Goal: Task Accomplishment & Management: Complete application form

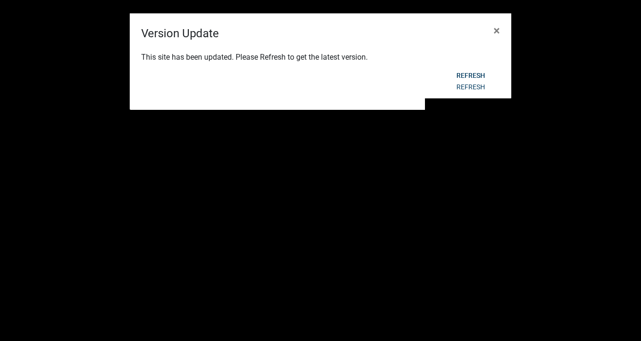
select select "3: 100"
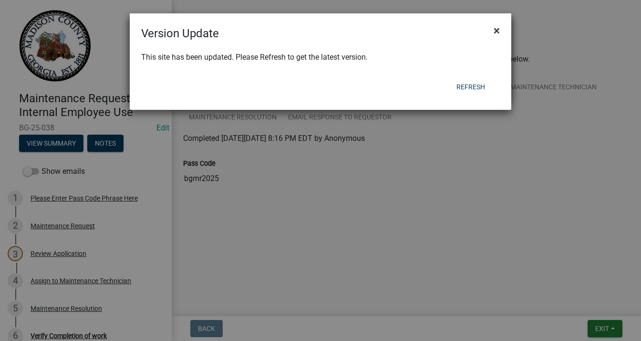
click at [498, 32] on span "×" at bounding box center [497, 30] width 6 height 13
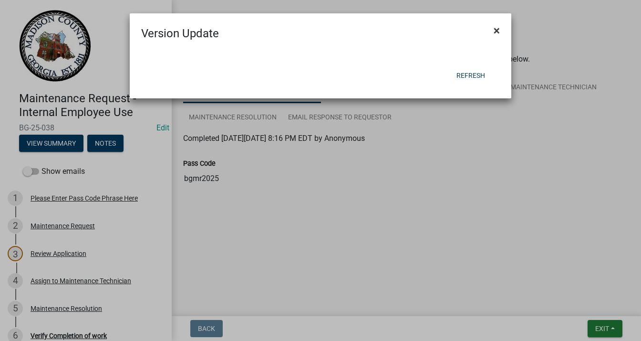
click at [494, 29] on span "×" at bounding box center [497, 30] width 6 height 13
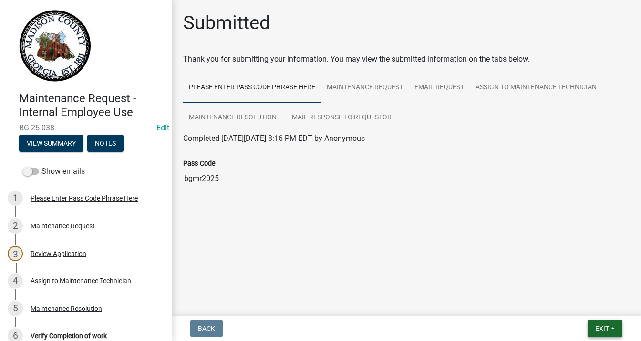
click at [602, 332] on button "Exit" at bounding box center [605, 328] width 35 height 17
click at [579, 308] on button "Save & Exit" at bounding box center [585, 303] width 76 height 23
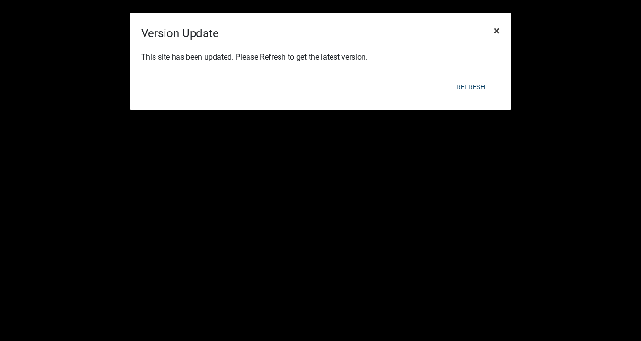
click at [496, 28] on span "×" at bounding box center [497, 30] width 6 height 13
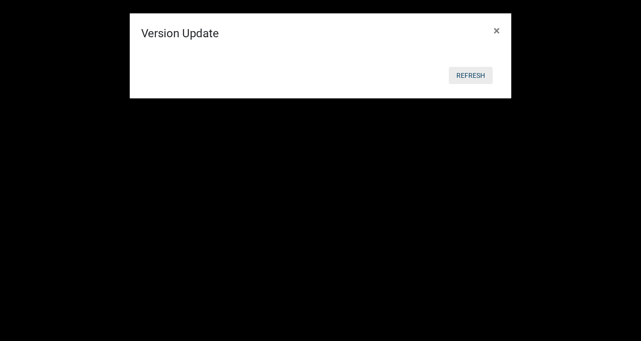
click at [469, 75] on button "Refresh" at bounding box center [471, 75] width 44 height 17
click at [469, 75] on body "Internet Explorer does NOT work with GeoPermits. Get a new browser for more sec…" at bounding box center [320, 198] width 641 height 341
select select "3: 100"
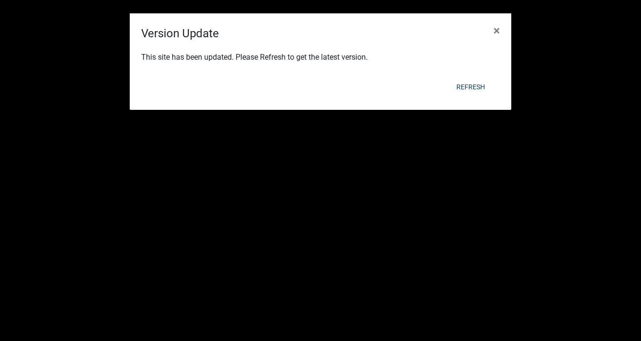
click at [469, 75] on div "Refresh" at bounding box center [382, 86] width 235 height 25
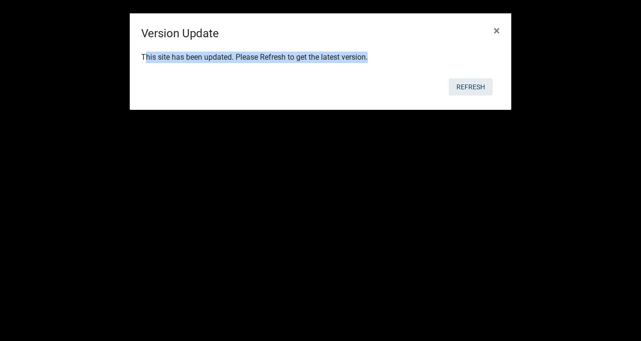
click at [469, 75] on div "Refresh" at bounding box center [382, 86] width 235 height 25
click at [468, 88] on button "Refresh" at bounding box center [471, 86] width 44 height 17
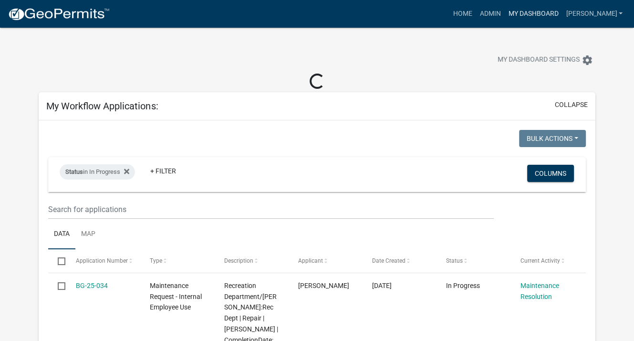
click at [547, 15] on link "My Dashboard" at bounding box center [533, 14] width 58 height 18
click at [569, 102] on button "collapse" at bounding box center [571, 105] width 33 height 10
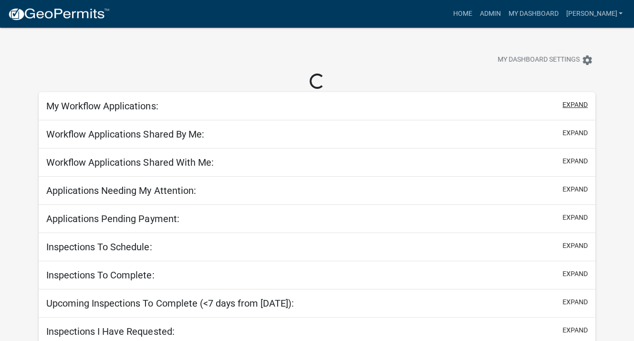
select select "3: 100"
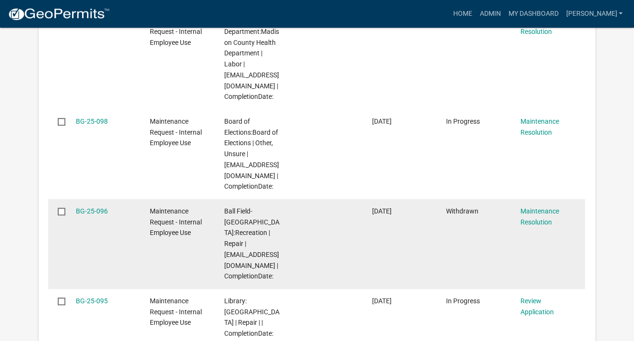
scroll to position [525, 0]
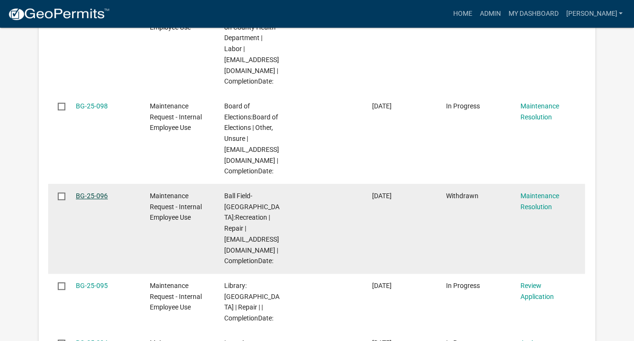
click at [103, 199] on link "BG-25-096" at bounding box center [92, 196] width 32 height 8
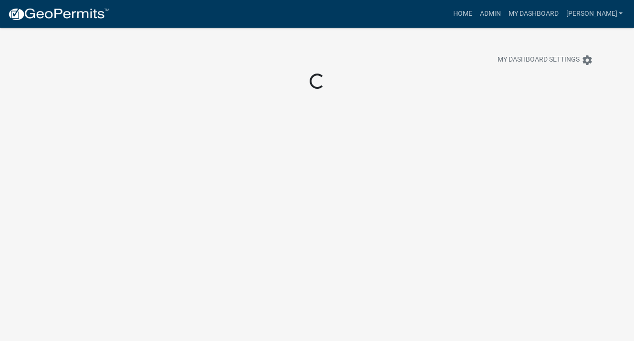
scroll to position [28, 0]
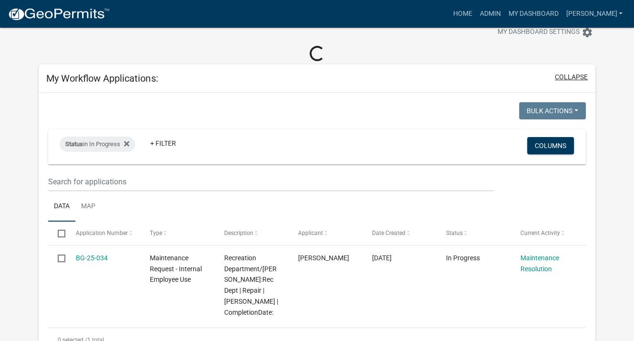
click at [572, 77] on button "collapse" at bounding box center [571, 77] width 33 height 10
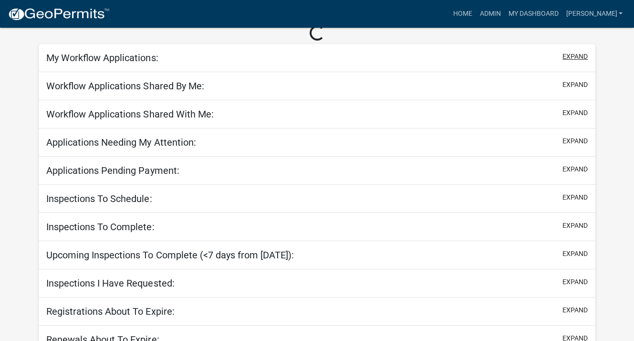
scroll to position [60, 0]
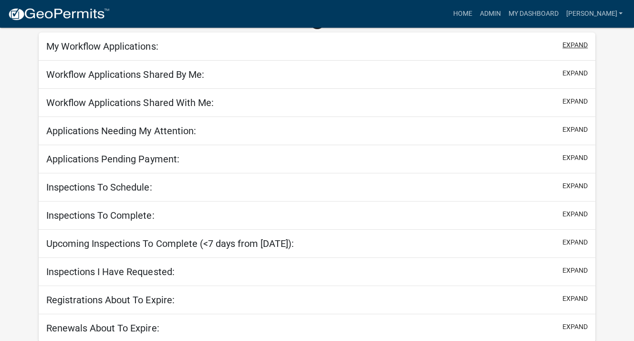
select select "3: 100"
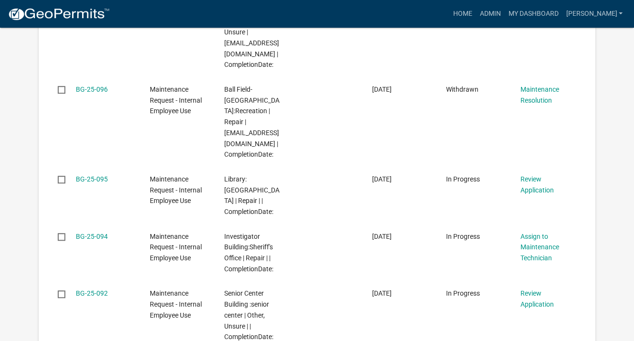
scroll to position [632, 0]
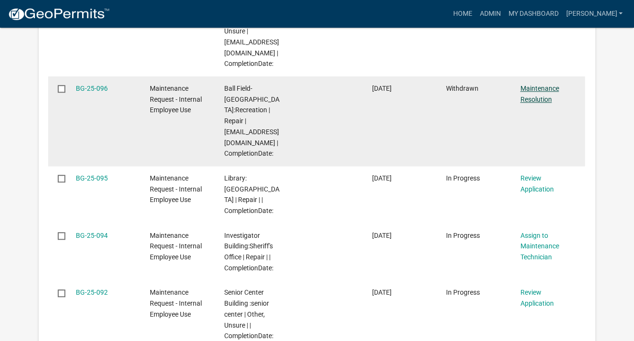
click at [526, 103] on link "Maintenance Resolution" at bounding box center [539, 93] width 39 height 19
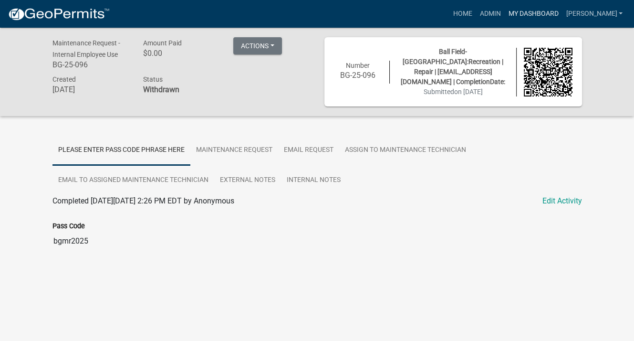
click at [537, 13] on link "My Dashboard" at bounding box center [533, 14] width 58 height 18
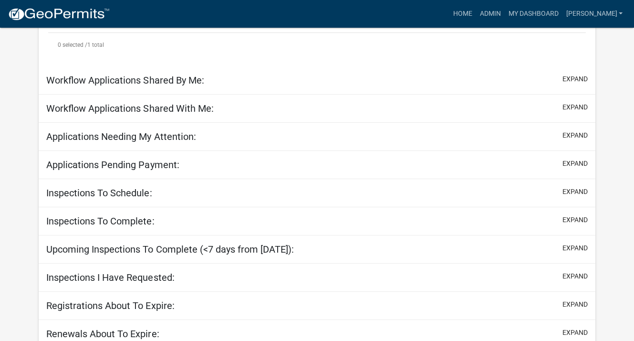
scroll to position [328, 0]
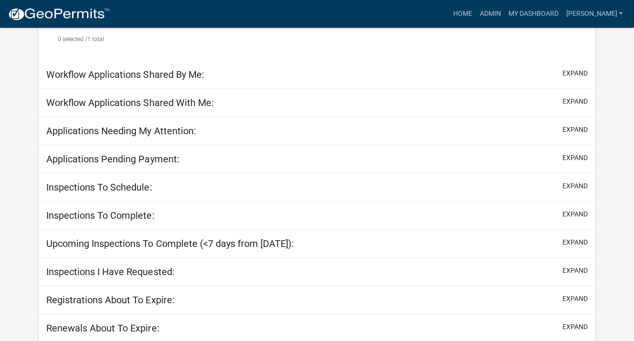
select select "3: 100"
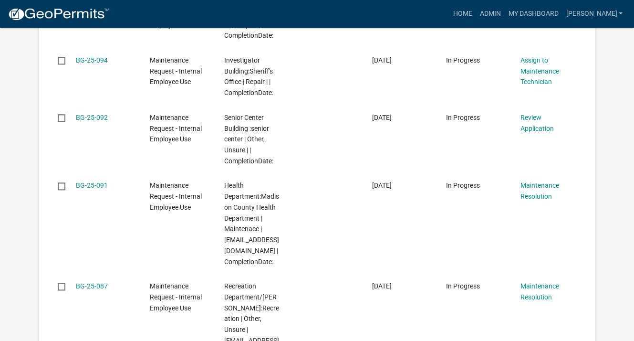
scroll to position [1075, 0]
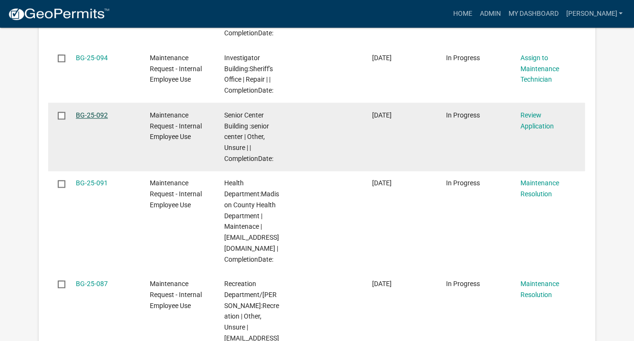
click at [98, 115] on link "BG-25-092" at bounding box center [92, 115] width 32 height 8
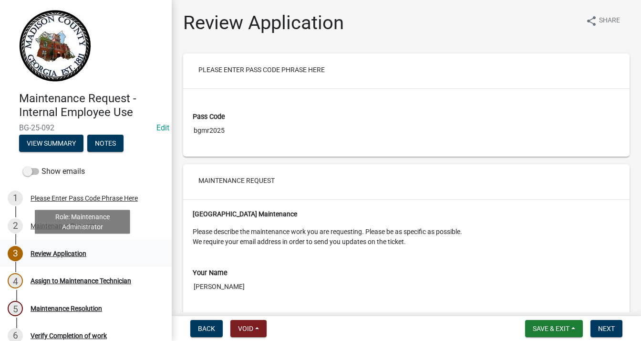
click at [78, 253] on div "Review Application" at bounding box center [59, 253] width 56 height 7
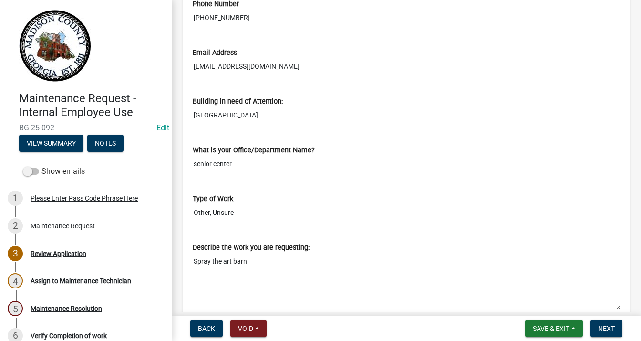
scroll to position [334, 0]
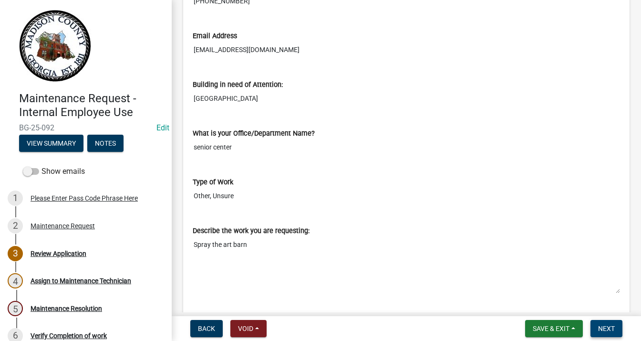
click at [602, 325] on span "Next" at bounding box center [606, 328] width 17 height 8
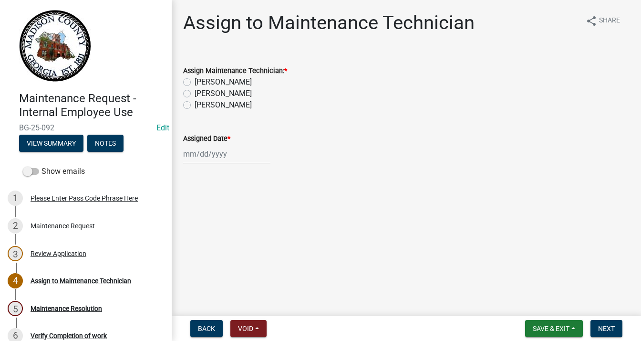
click at [195, 82] on label "Chris Stephen" at bounding box center [223, 81] width 57 height 11
click at [195, 82] on input "Chris Stephen" at bounding box center [198, 79] width 6 height 6
radio input "true"
click at [201, 147] on div at bounding box center [226, 154] width 87 height 20
select select "9"
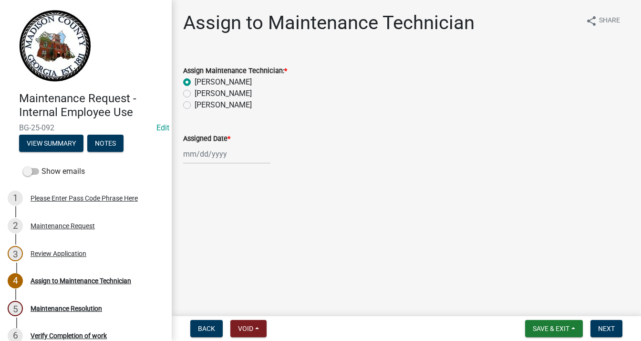
select select "2025"
click at [252, 205] on div "5" at bounding box center [253, 204] width 15 height 15
type input "[DATE]"
click at [555, 327] on span "Save & Exit" at bounding box center [551, 328] width 37 height 8
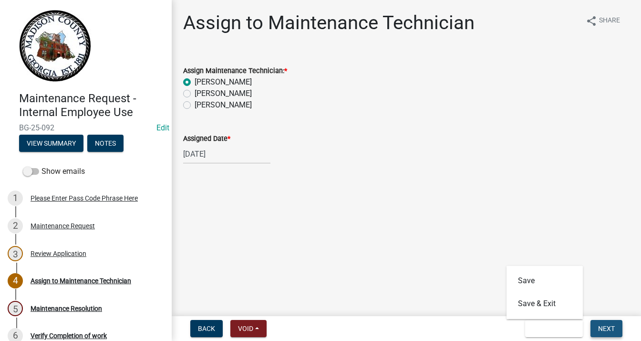
click at [603, 322] on button "Next" at bounding box center [607, 328] width 32 height 17
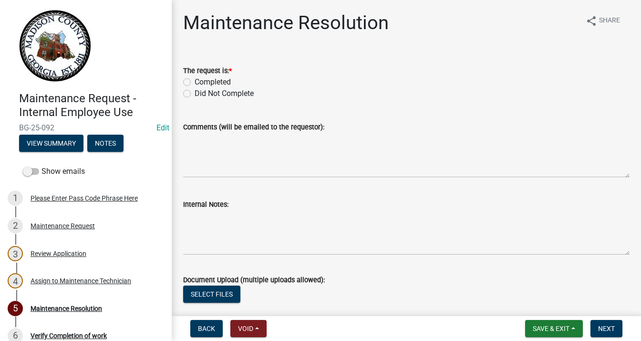
click at [195, 81] on label "Completed" at bounding box center [213, 81] width 36 height 11
click at [195, 81] on input "Completed" at bounding box center [198, 79] width 6 height 6
radio input "true"
click at [211, 142] on textarea "Comments (will be emailed to the requestor):" at bounding box center [406, 155] width 447 height 45
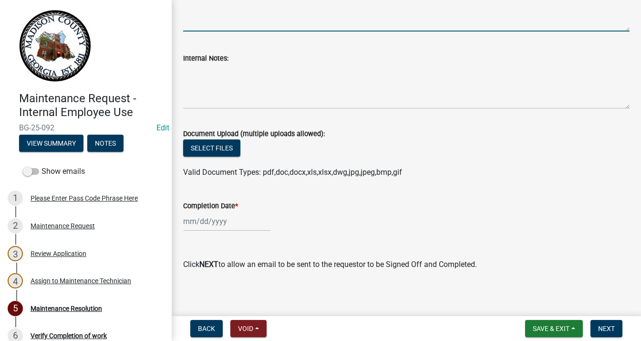
scroll to position [149, 0]
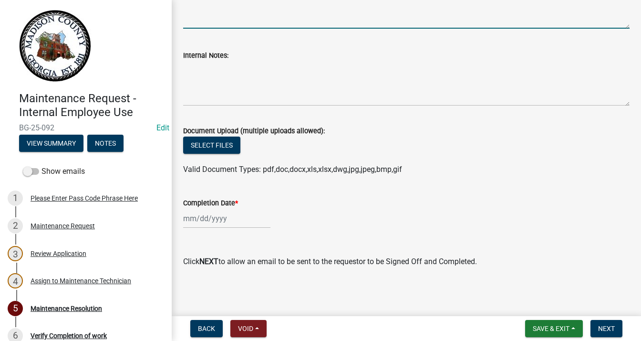
type textarea "Sprayed"
click at [206, 220] on div at bounding box center [226, 218] width 87 height 20
select select "9"
select select "2025"
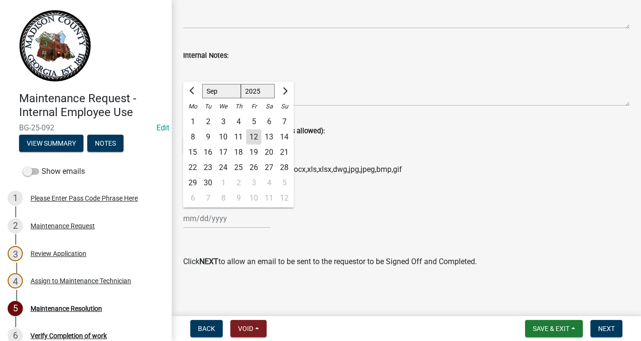
click at [256, 122] on div "5" at bounding box center [253, 121] width 15 height 15
type input "[DATE]"
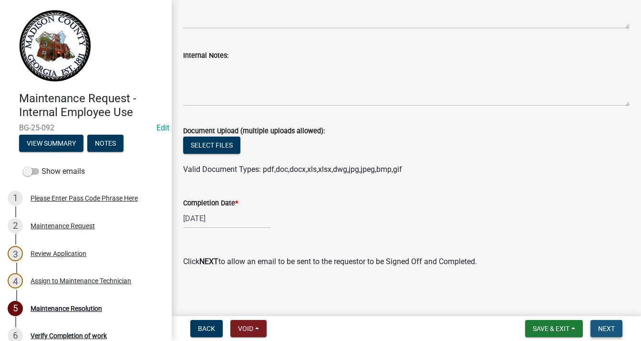
click at [609, 322] on button "Next" at bounding box center [607, 328] width 32 height 17
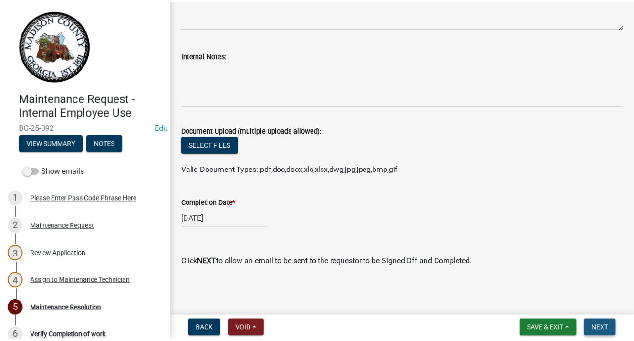
scroll to position [0, 0]
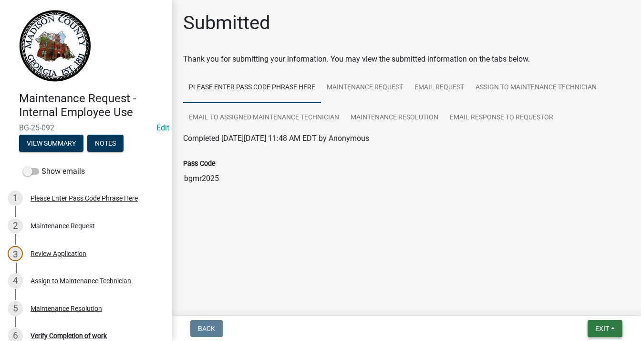
click at [608, 330] on span "Exit" at bounding box center [602, 328] width 14 height 8
click at [586, 306] on button "Save & Exit" at bounding box center [585, 303] width 76 height 23
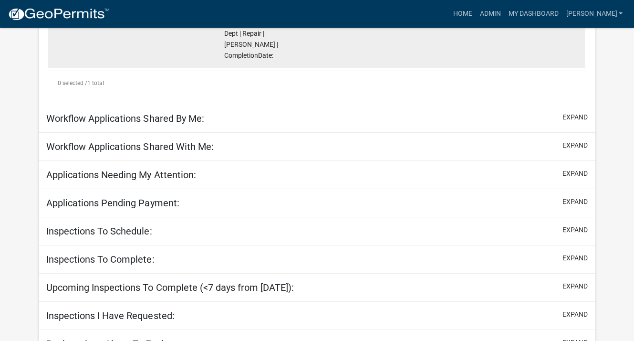
scroll to position [328, 0]
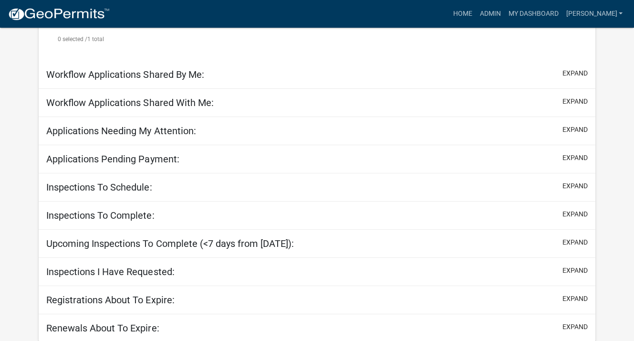
select select "3: 100"
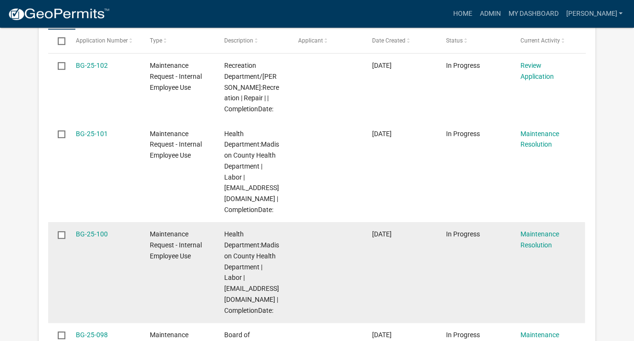
scroll to position [550, 0]
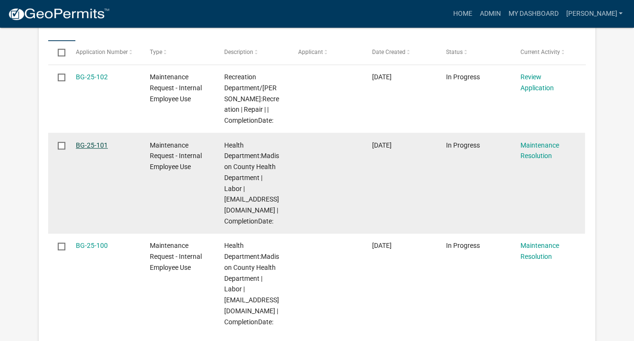
click at [84, 149] on link "BG-25-101" at bounding box center [92, 145] width 32 height 8
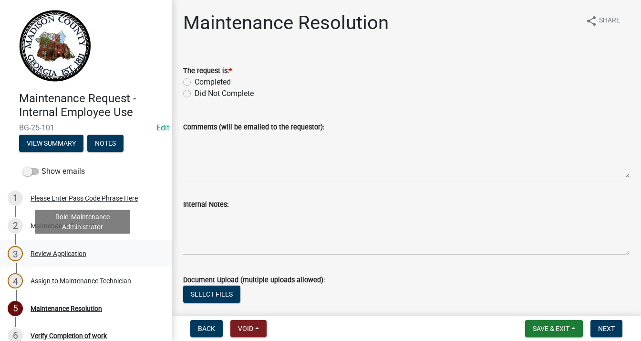
click at [77, 251] on div "Review Application" at bounding box center [59, 253] width 56 height 7
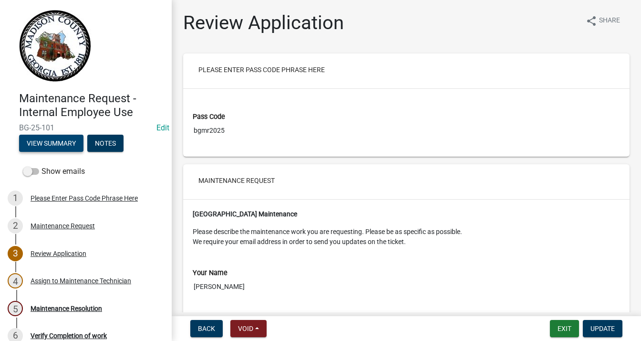
click at [55, 138] on button "View Summary" at bounding box center [51, 143] width 64 height 17
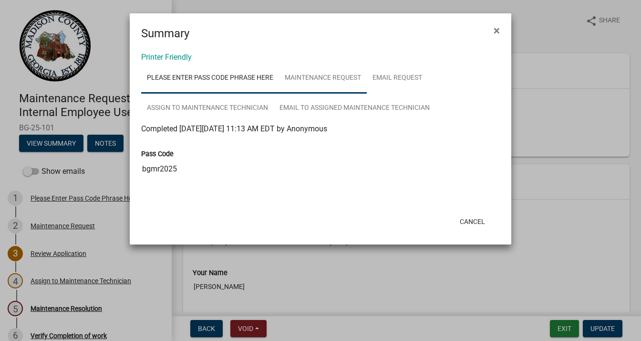
click at [316, 83] on link "Maintenance Request" at bounding box center [323, 78] width 88 height 31
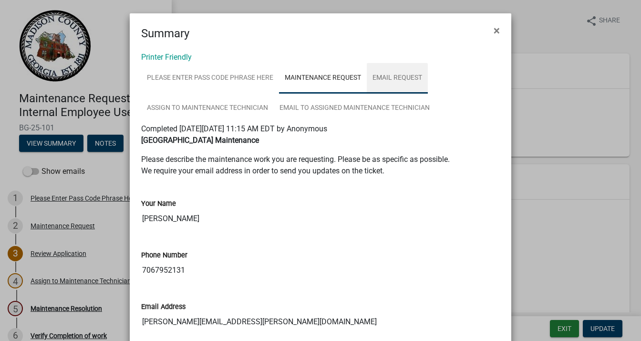
click at [398, 73] on link "Email Request" at bounding box center [397, 78] width 61 height 31
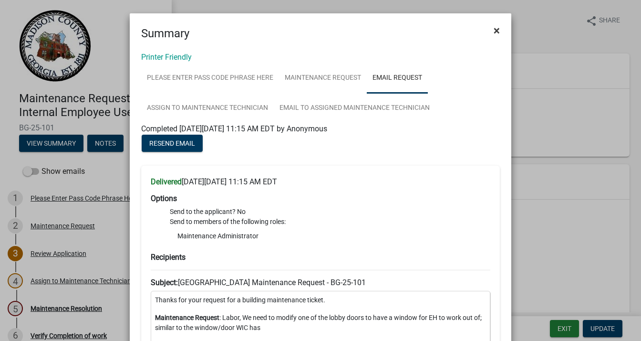
click at [495, 29] on span "×" at bounding box center [497, 30] width 6 height 13
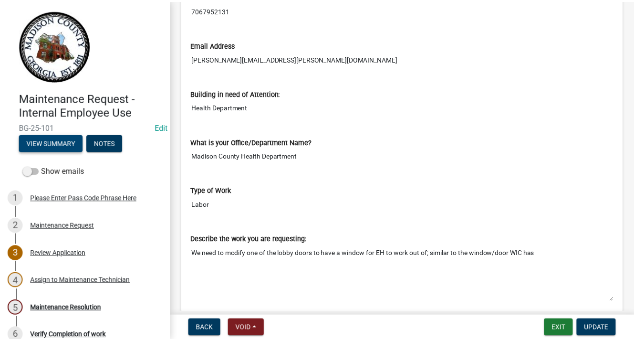
scroll to position [334, 0]
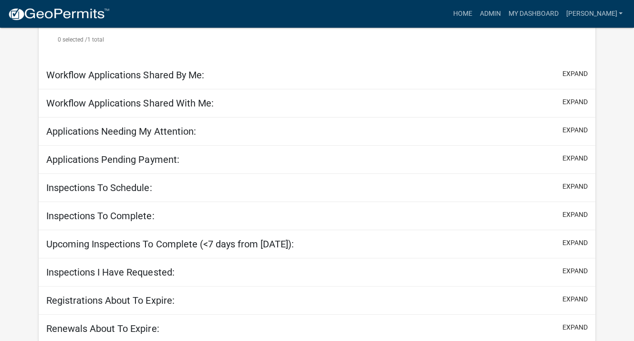
scroll to position [328, 0]
select select "3: 100"
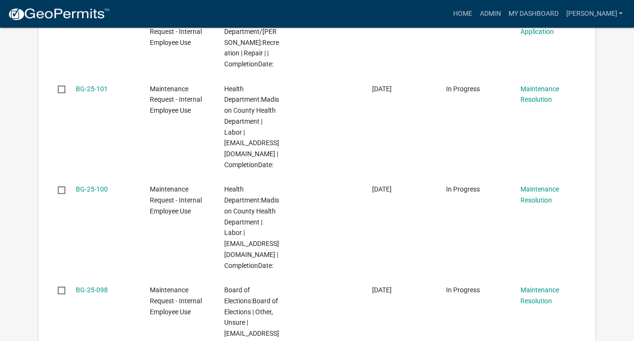
scroll to position [620, 0]
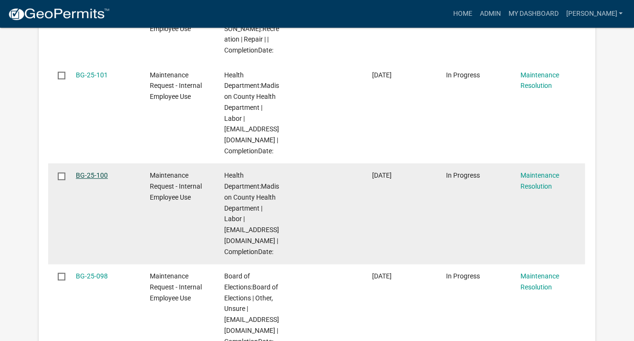
click at [89, 179] on link "BG-25-100" at bounding box center [92, 175] width 32 height 8
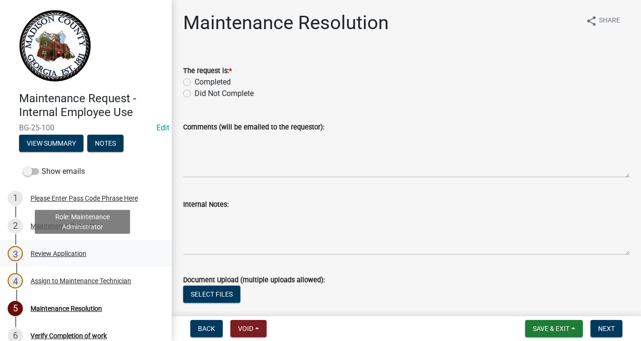
click at [72, 250] on div "Review Application" at bounding box center [59, 253] width 56 height 7
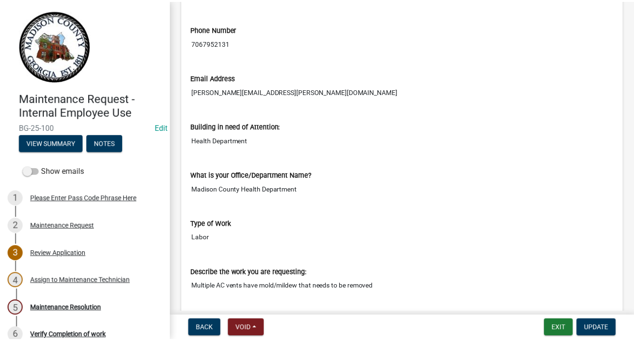
scroll to position [334, 0]
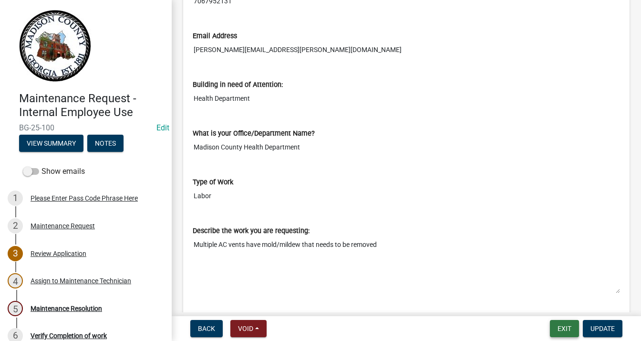
click at [563, 322] on button "Exit" at bounding box center [564, 328] width 29 height 17
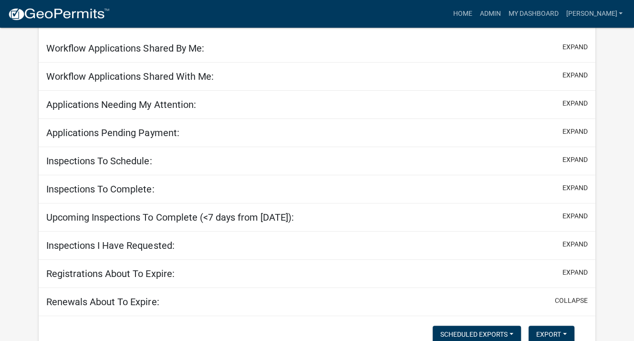
scroll to position [508, 0]
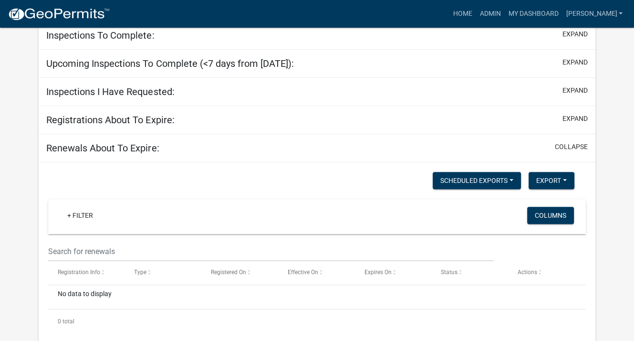
select select "3: 100"
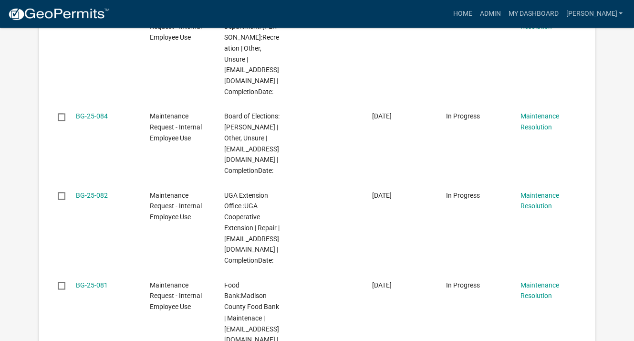
scroll to position [1258, 0]
